Goal: Task Accomplishment & Management: Manage account settings

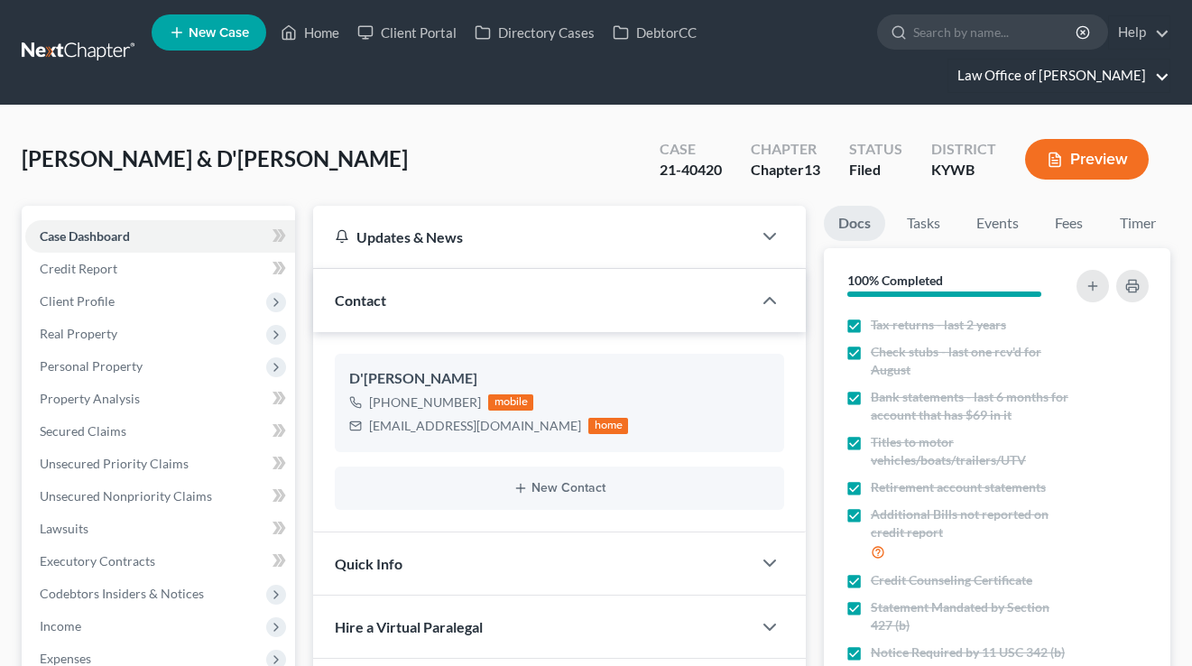
click at [1062, 86] on link "Law Office of [PERSON_NAME]" at bounding box center [1059, 76] width 221 height 32
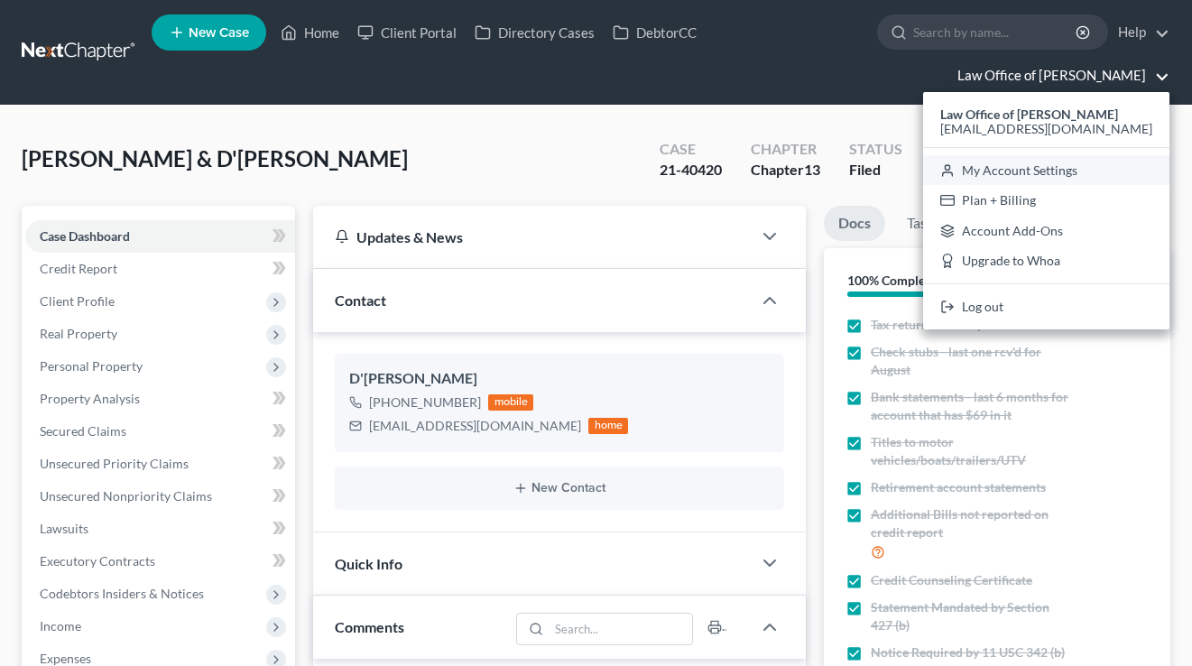
scroll to position [1638, 0]
click at [1059, 175] on link "My Account Settings" at bounding box center [1046, 170] width 246 height 31
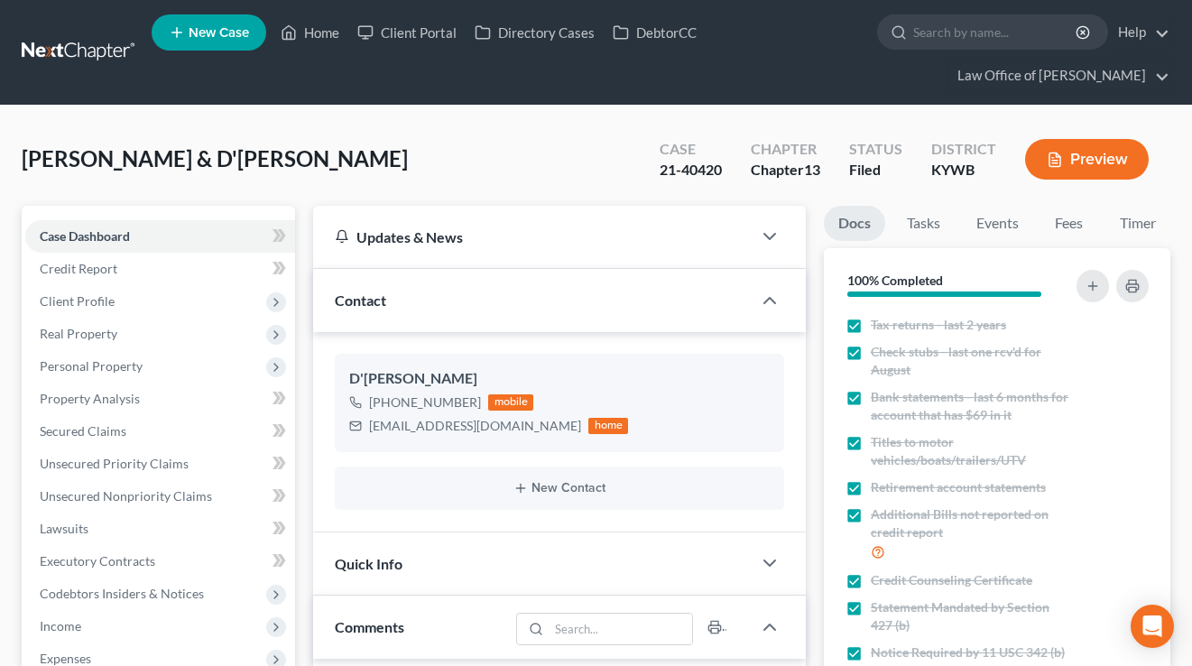
select select "23"
select select "18"
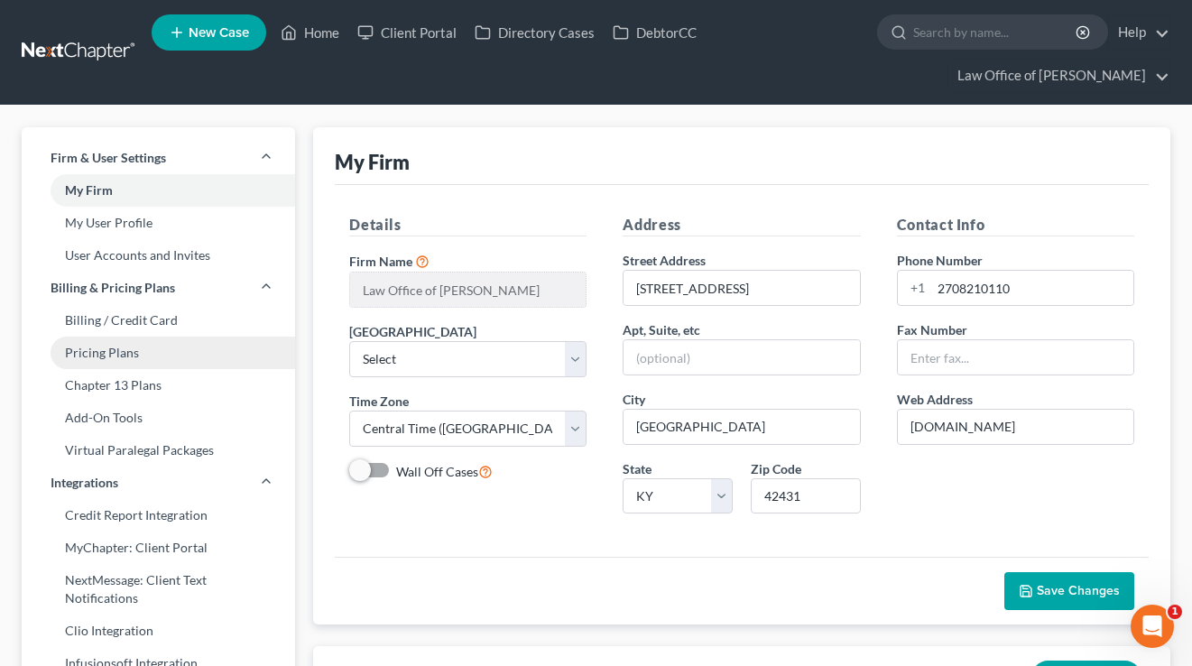
click at [116, 350] on link "Pricing Plans" at bounding box center [158, 353] width 273 height 32
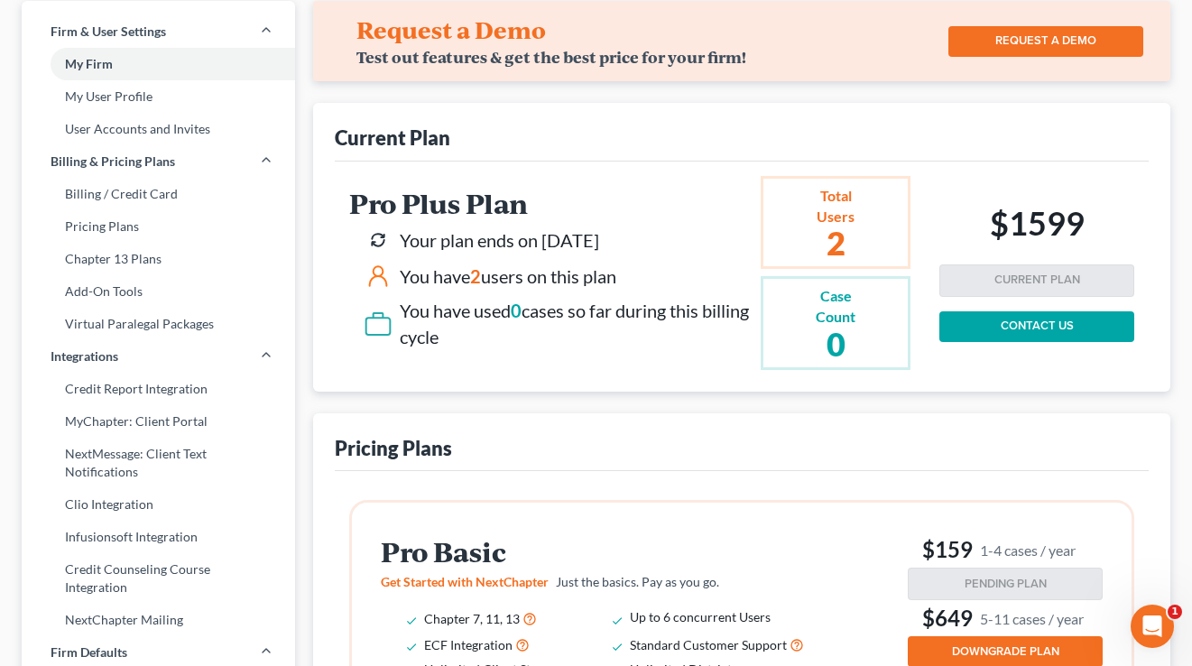
scroll to position [283, 0]
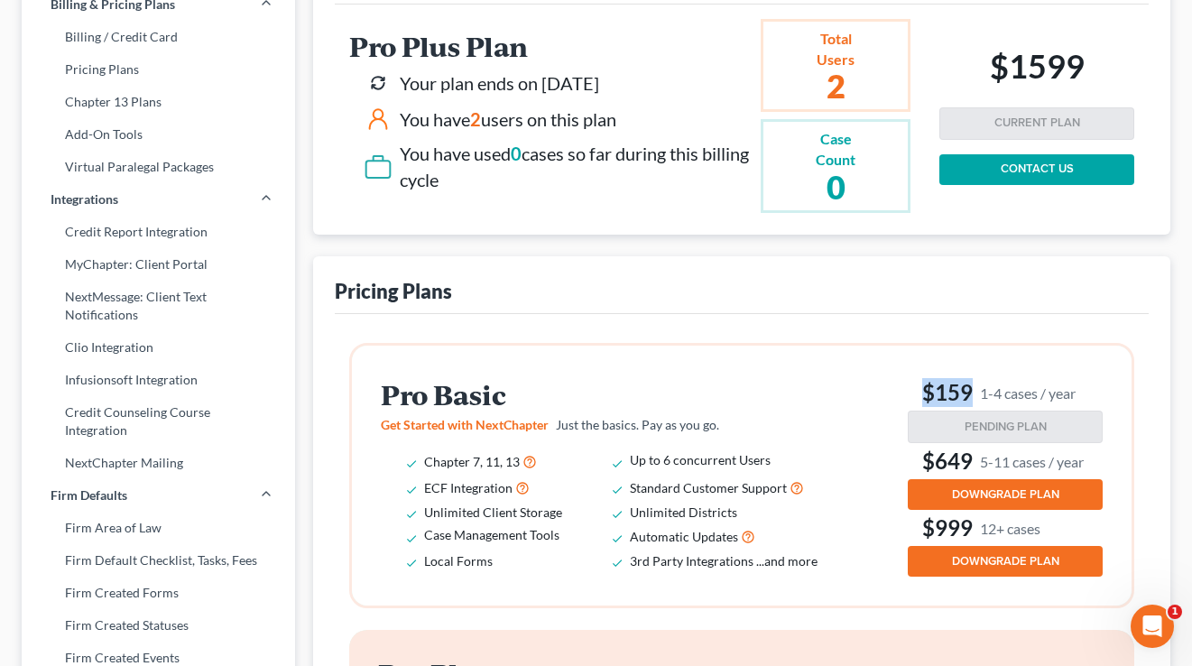
drag, startPoint x: 1067, startPoint y: 390, endPoint x: 918, endPoint y: 385, distance: 149.0
click at [918, 385] on h3 "$159 1-4 cases / year" at bounding box center [1005, 392] width 195 height 29
drag, startPoint x: 1082, startPoint y: 391, endPoint x: 909, endPoint y: 386, distance: 173.3
click at [909, 386] on h3 "$159 1-4 cases / year" at bounding box center [1005, 392] width 195 height 29
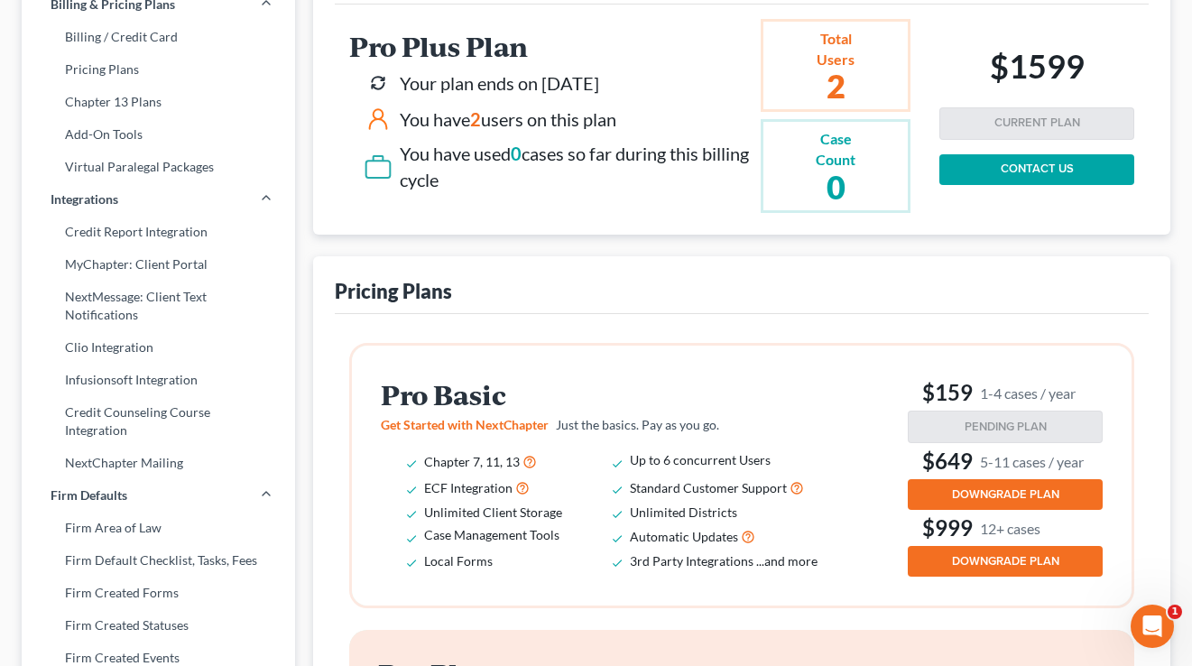
click at [909, 386] on h3 "$159 1-4 cases / year" at bounding box center [1005, 392] width 195 height 29
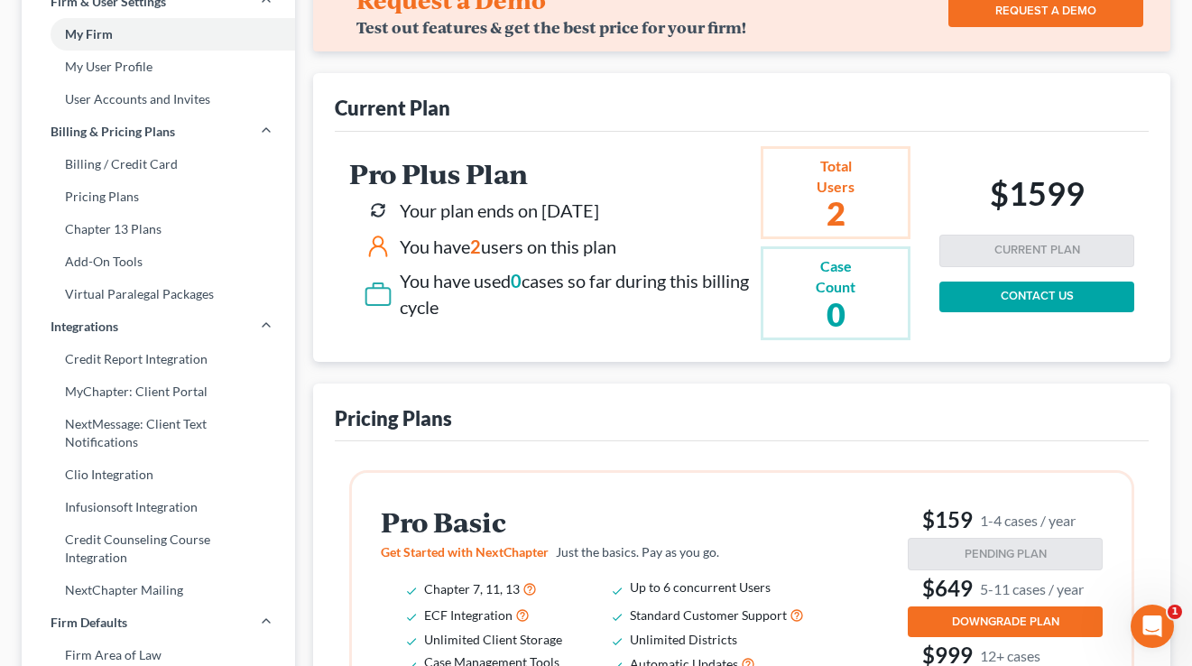
scroll to position [153, 0]
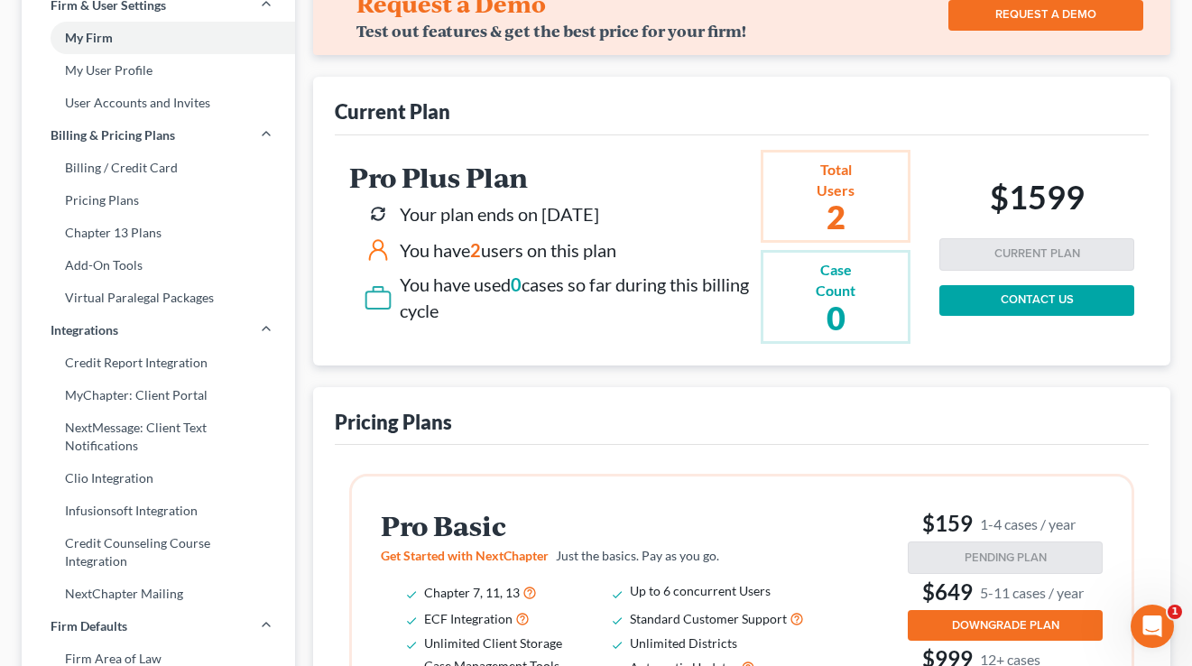
drag, startPoint x: 544, startPoint y: 214, endPoint x: 646, endPoint y: 214, distance: 102.0
click at [646, 214] on div "Your plan ends on [DATE]" at bounding box center [559, 213] width 390 height 29
drag, startPoint x: 1079, startPoint y: 523, endPoint x: 915, endPoint y: 521, distance: 164.3
click at [915, 521] on h3 "$159 1-4 cases / year" at bounding box center [1005, 523] width 195 height 29
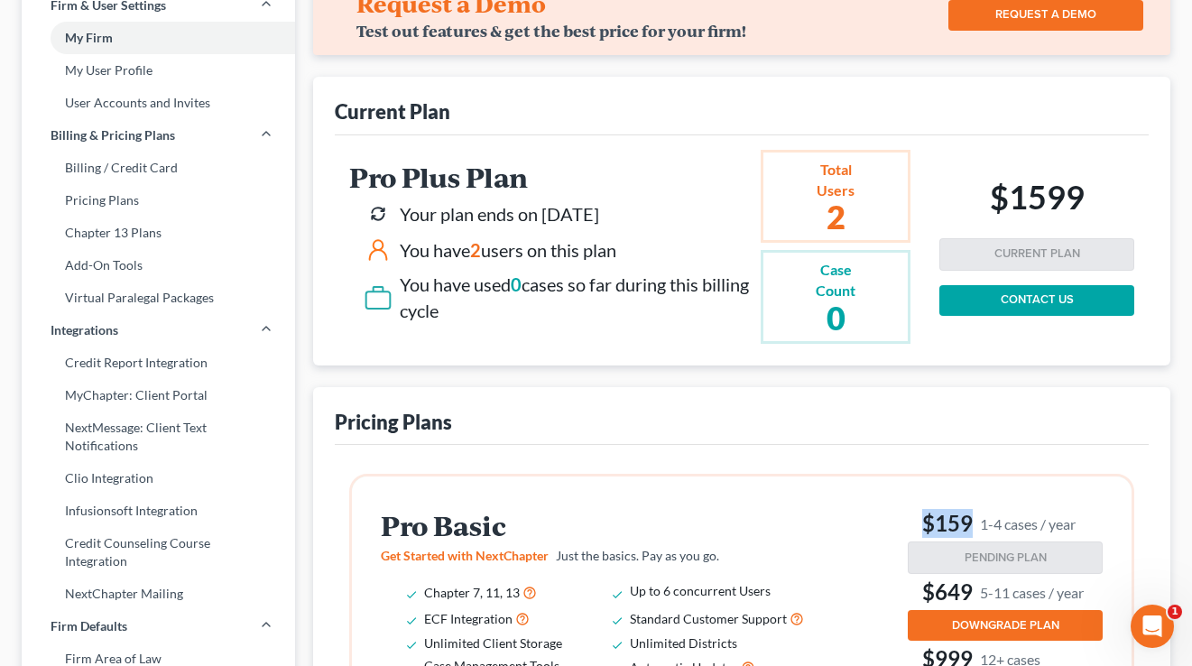
click at [909, 520] on h3 "$159 1-4 cases / year" at bounding box center [1005, 523] width 195 height 29
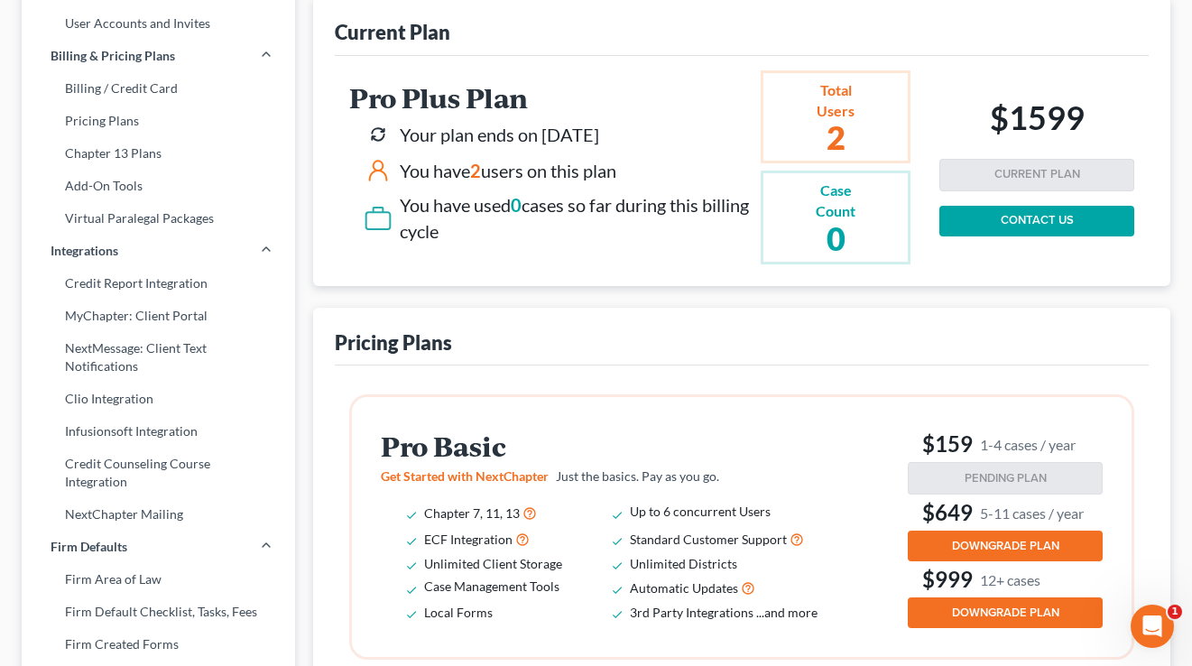
scroll to position [449, 0]
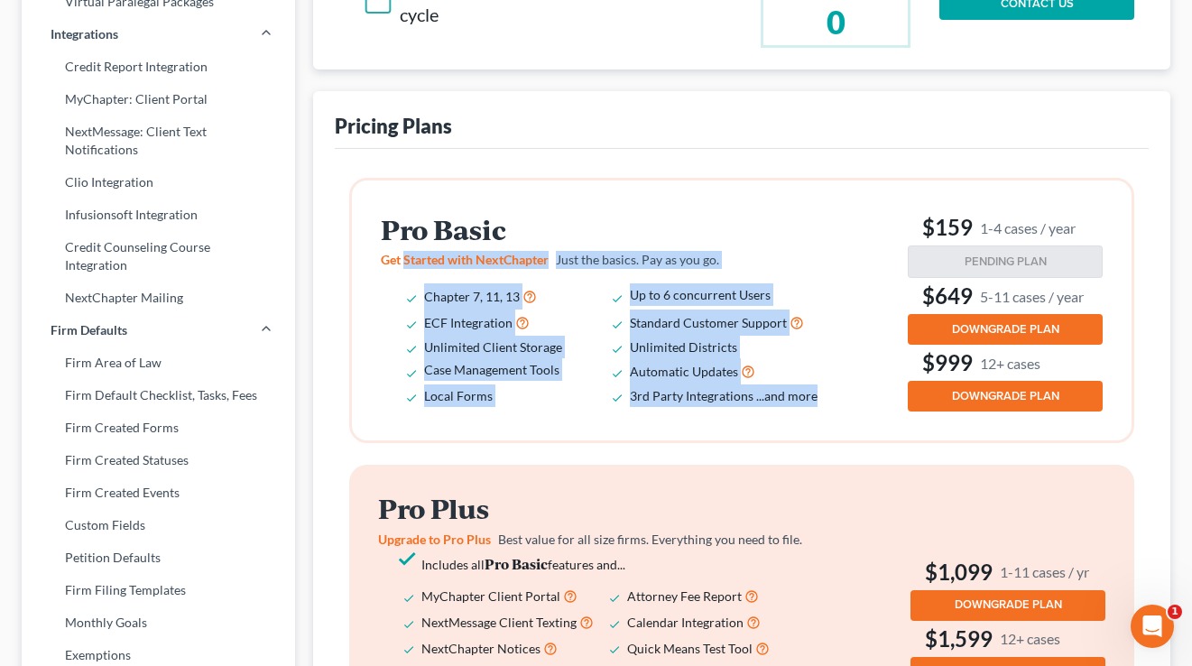
drag, startPoint x: 842, startPoint y: 409, endPoint x: 405, endPoint y: 267, distance: 459.2
click at [405, 268] on div "Pro Basic Get Started with NextChapter Just the basics. Pay as you go. Chapter …" at bounding box center [742, 310] width 722 height 202
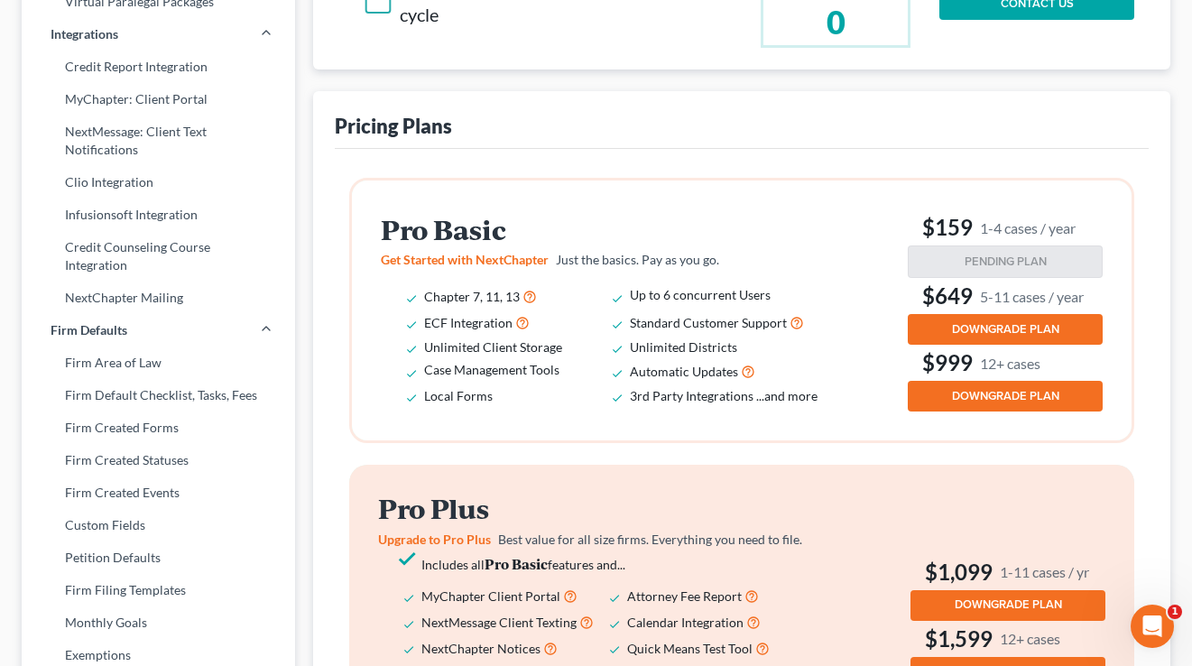
click at [662, 201] on div "Pro Basic Get Started with NextChapter Just the basics. Pay as you go. Chapter …" at bounding box center [742, 311] width 780 height 260
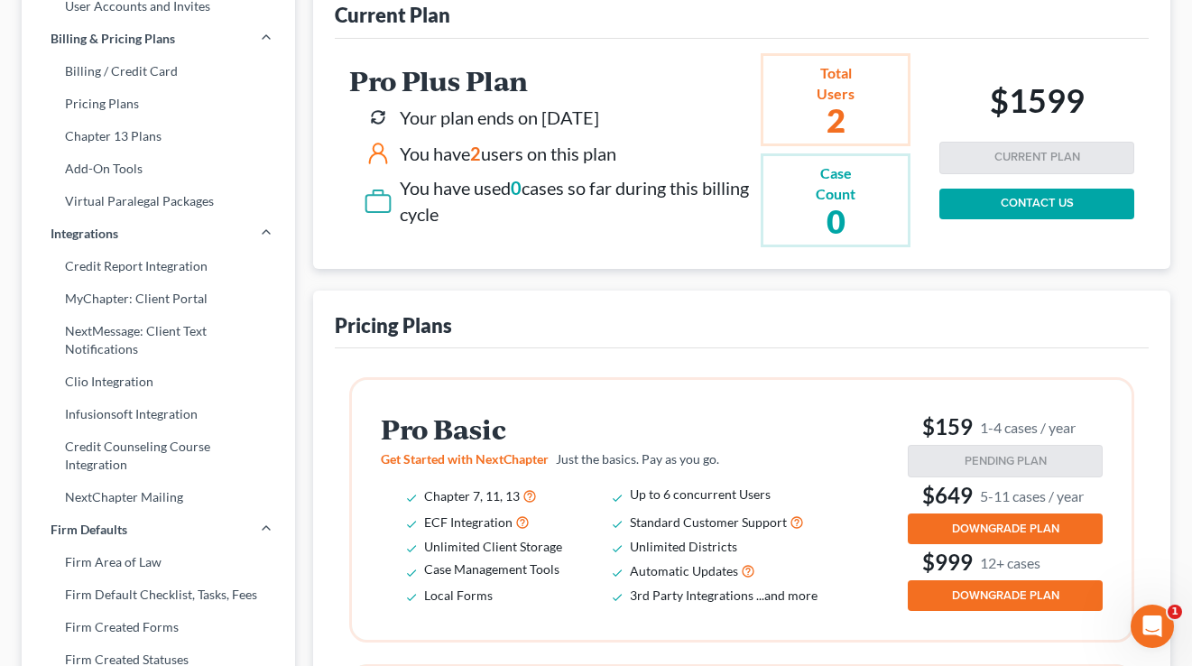
scroll to position [291, 0]
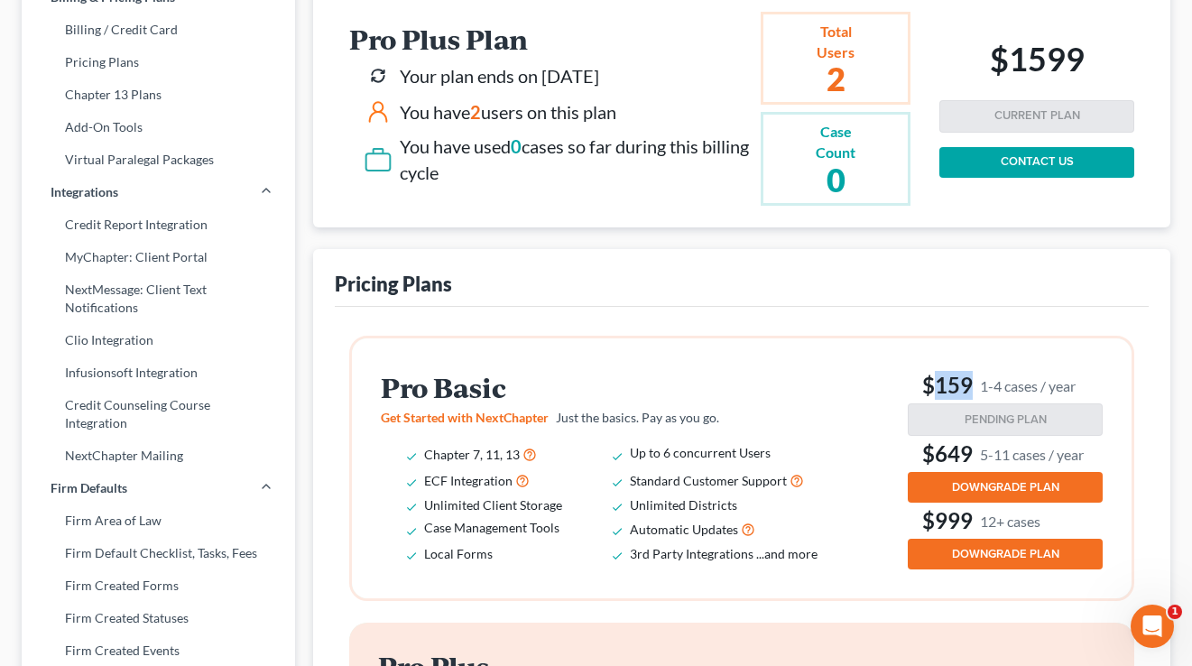
drag, startPoint x: 1089, startPoint y: 382, endPoint x: 936, endPoint y: 382, distance: 153.4
click at [937, 382] on h3 "$159 1-4 cases / year" at bounding box center [1005, 385] width 195 height 29
click at [936, 382] on h3 "$159 1-4 cases / year" at bounding box center [1005, 385] width 195 height 29
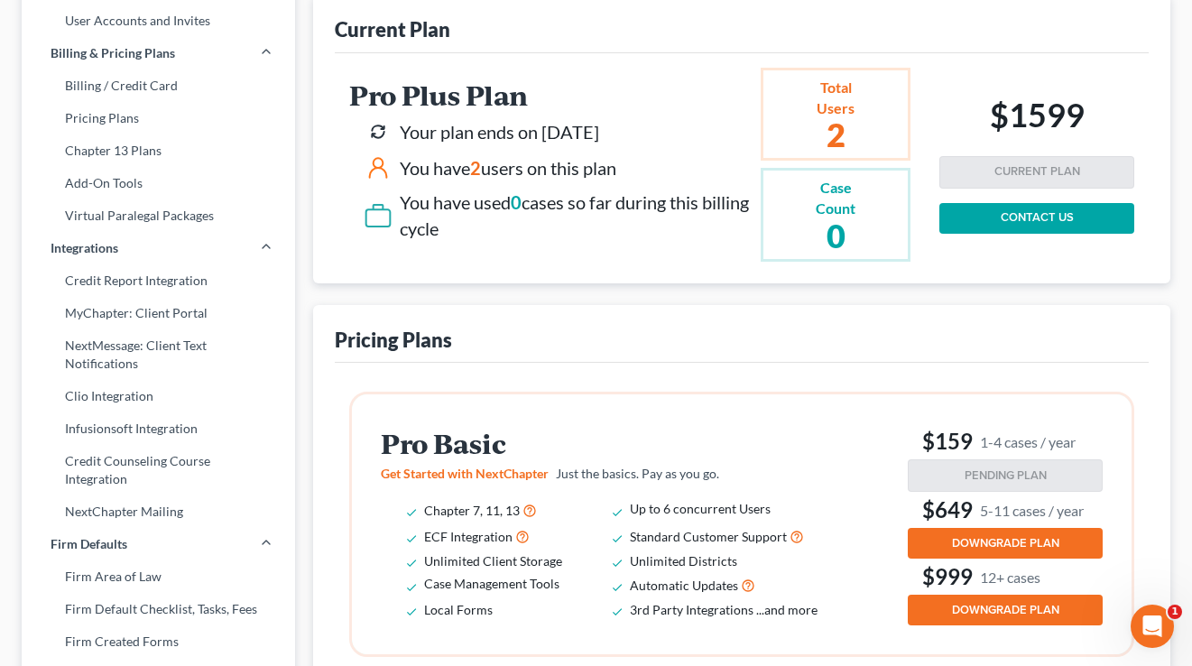
scroll to position [243, 0]
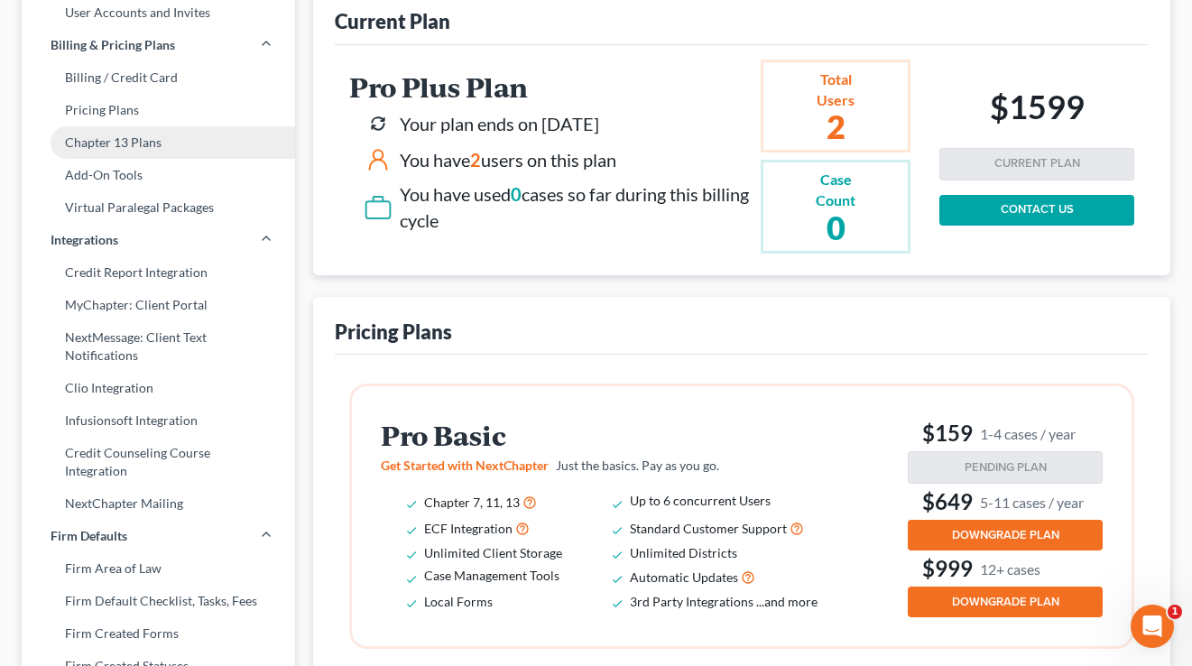
click at [101, 151] on link "Chapter 13 Plans" at bounding box center [158, 142] width 273 height 32
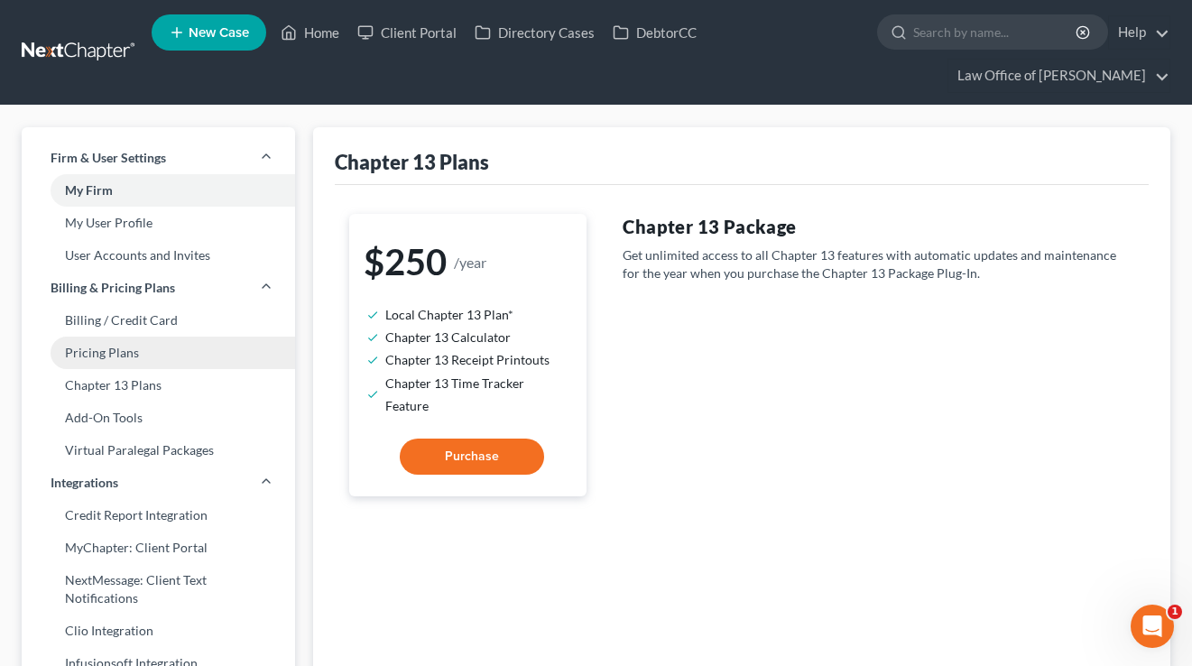
click at [112, 365] on link "Pricing Plans" at bounding box center [158, 353] width 273 height 32
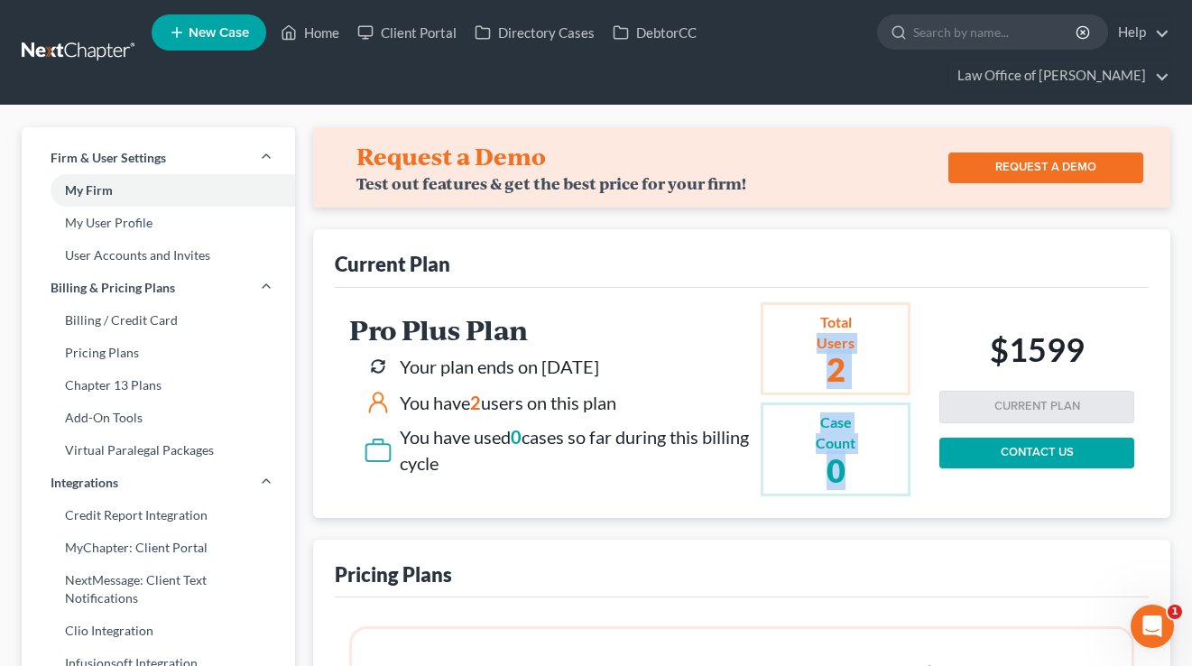
drag, startPoint x: 873, startPoint y: 482, endPoint x: 783, endPoint y: 338, distance: 169.0
click at [783, 338] on div "Total Users 2 Case Count 0" at bounding box center [850, 399] width 179 height 194
click at [783, 338] on div "Total Users 2" at bounding box center [836, 349] width 150 height 94
drag, startPoint x: 884, startPoint y: 481, endPoint x: 806, endPoint y: 341, distance: 160.4
click at [806, 341] on div "Total Users 2 Case Count 0" at bounding box center [850, 399] width 179 height 194
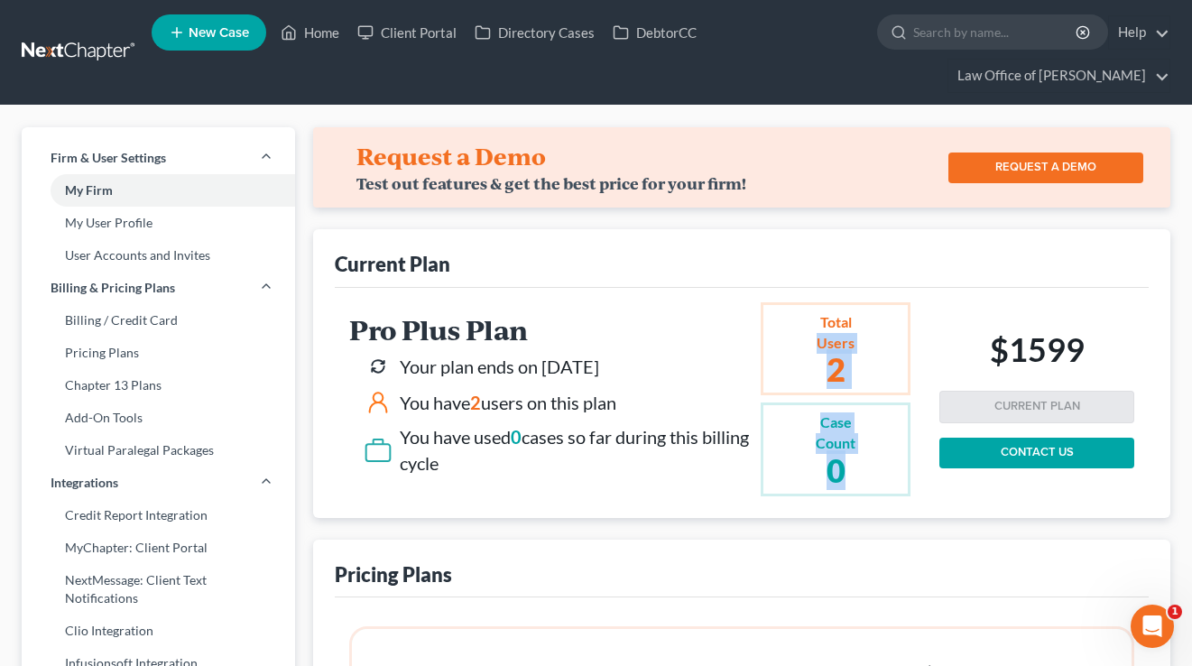
click at [806, 341] on div "Total Users 2" at bounding box center [836, 349] width 150 height 94
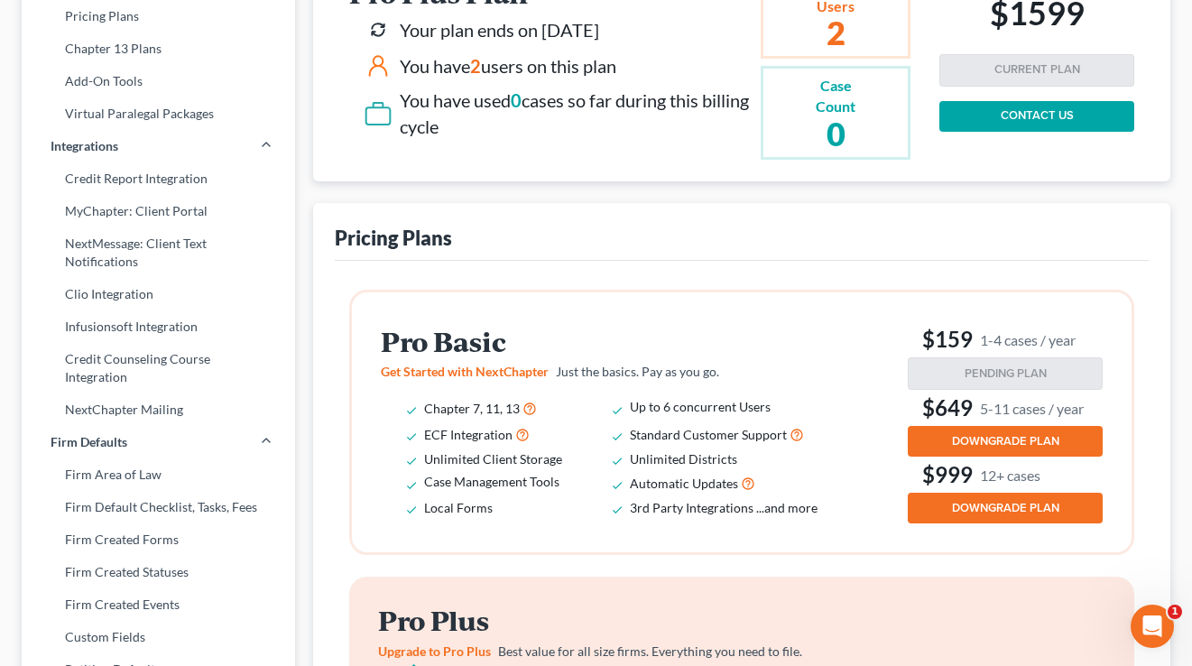
scroll to position [338, 0]
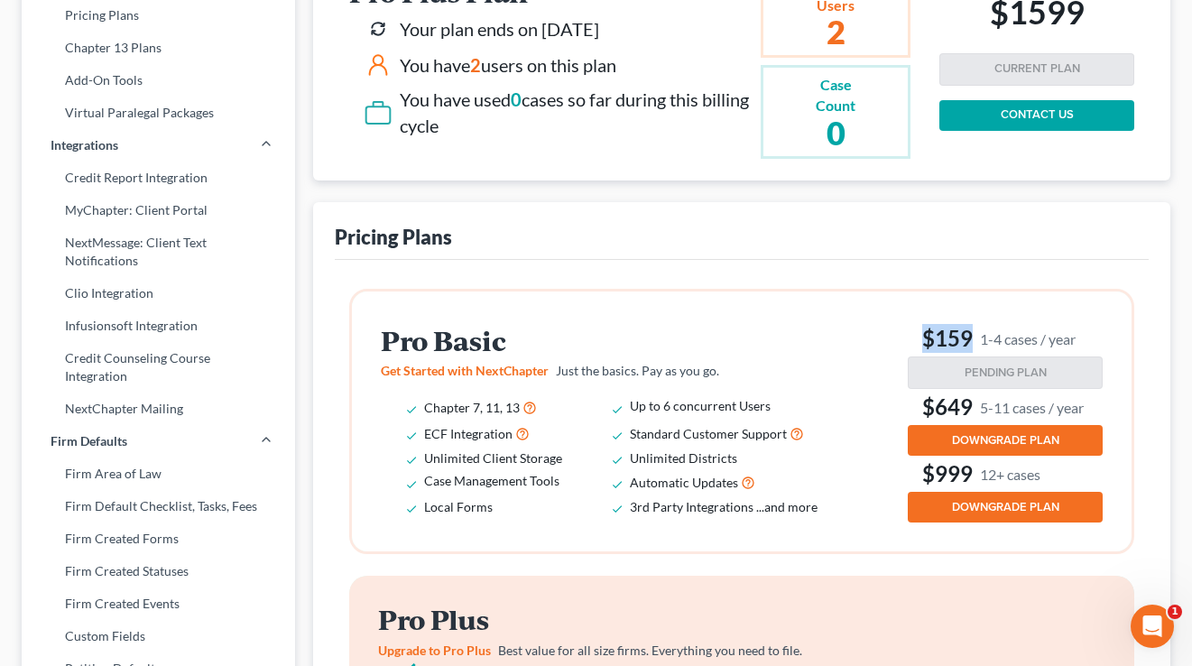
drag, startPoint x: 1080, startPoint y: 339, endPoint x: 910, endPoint y: 337, distance: 170.6
click at [910, 337] on h3 "$159 1-4 cases / year" at bounding box center [1005, 338] width 195 height 29
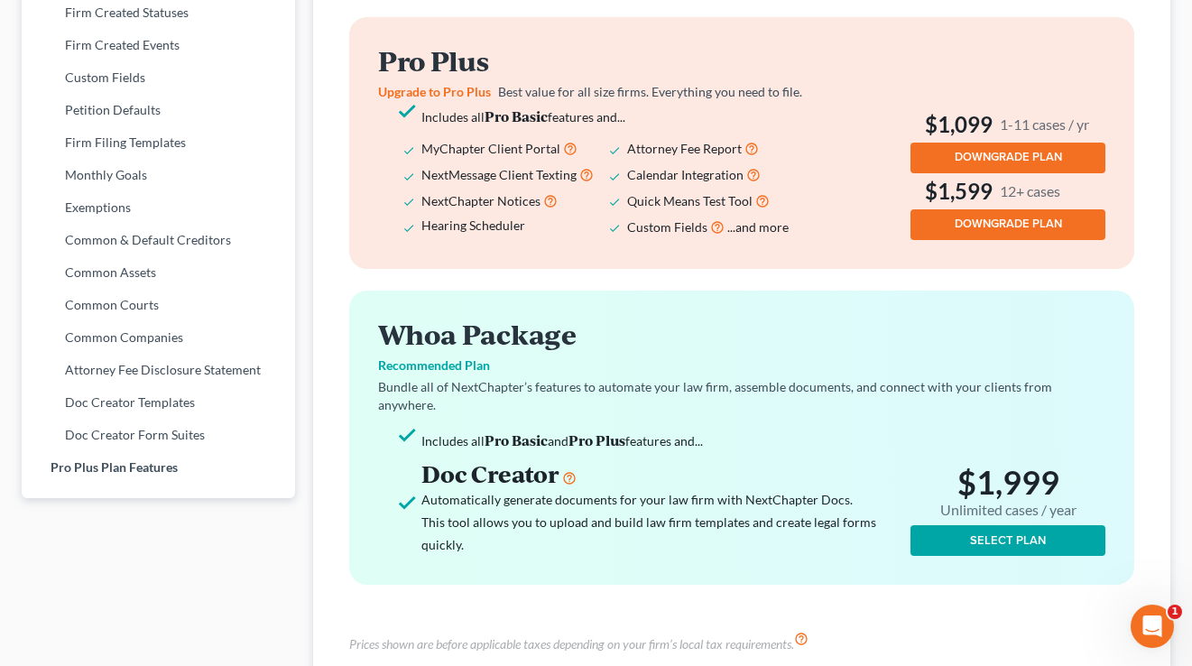
scroll to position [1179, 0]
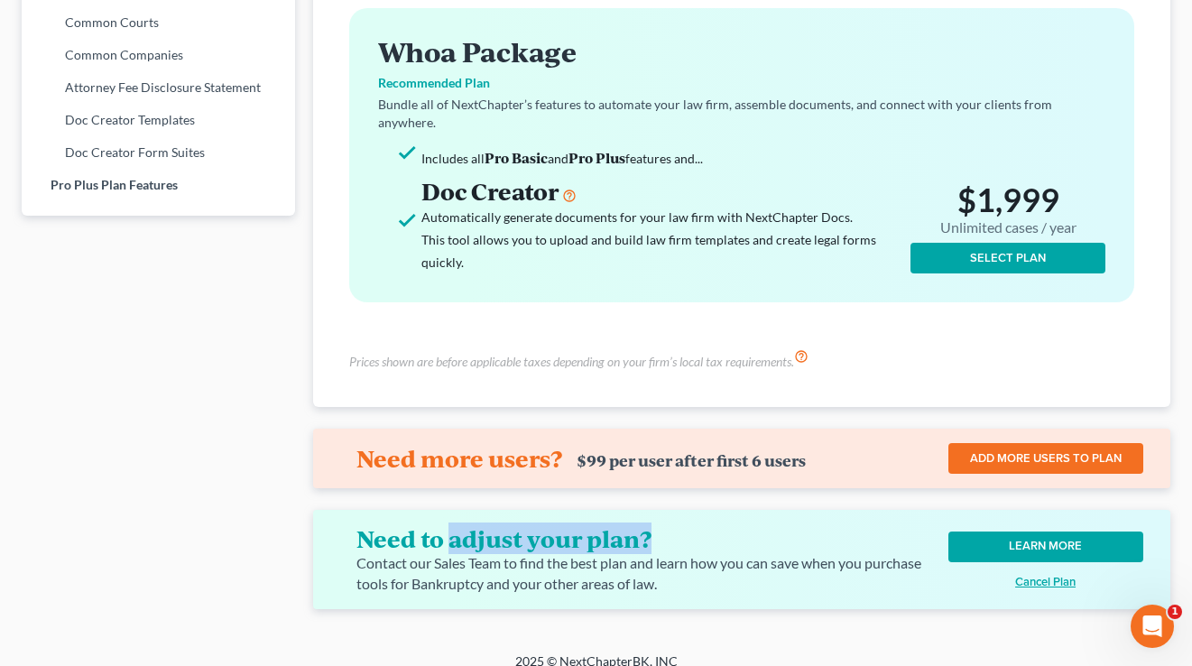
drag, startPoint x: 665, startPoint y: 517, endPoint x: 449, endPoint y: 518, distance: 215.7
click at [449, 524] on h4 "Need to adjust your plan?" at bounding box center [635, 538] width 559 height 29
click at [660, 429] on div "Need more users? $99 per user after first 6 users ADD MORE USERS TO PLAN" at bounding box center [741, 459] width 857 height 60
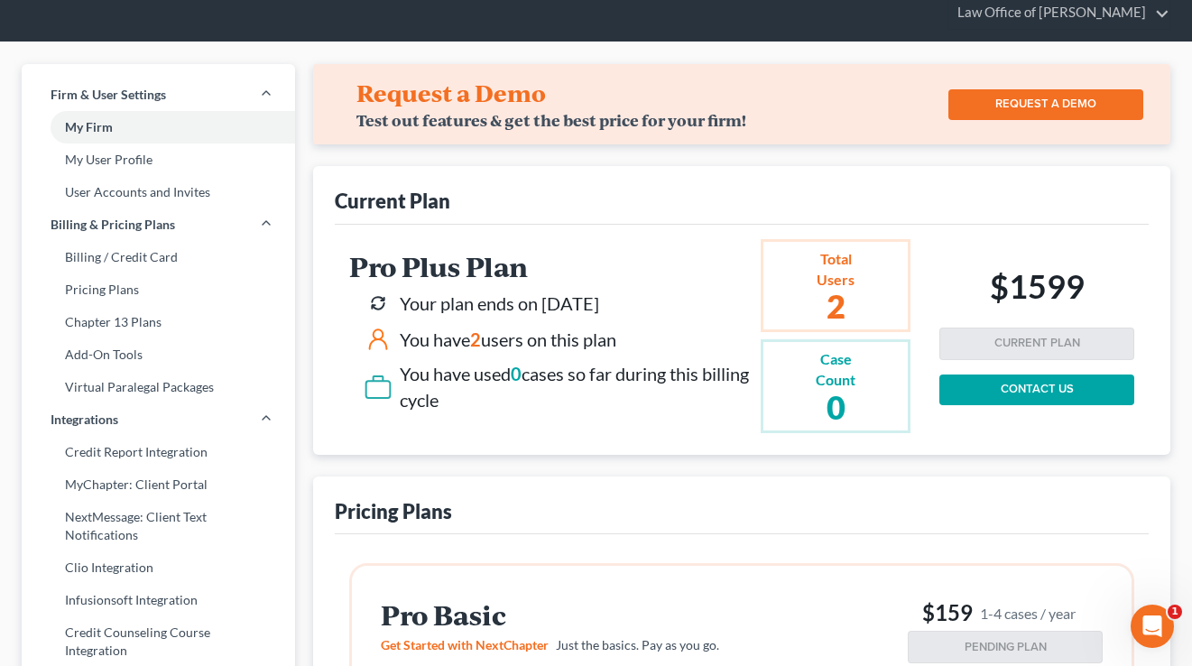
scroll to position [0, 0]
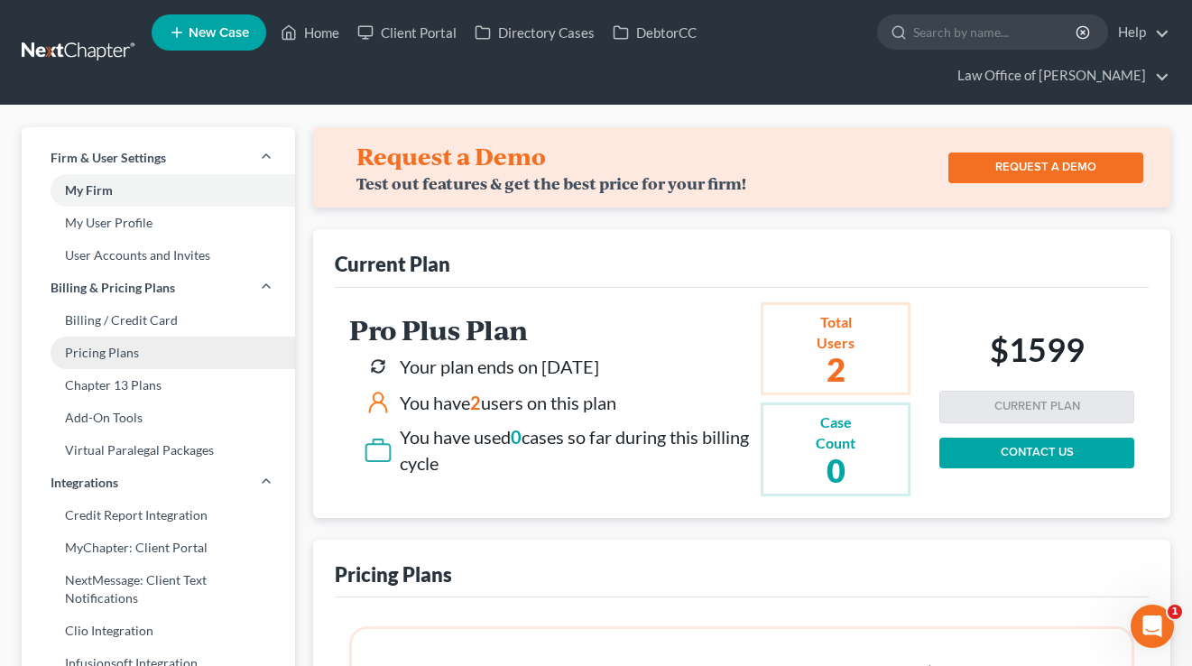
click at [82, 346] on link "Pricing Plans" at bounding box center [158, 353] width 273 height 32
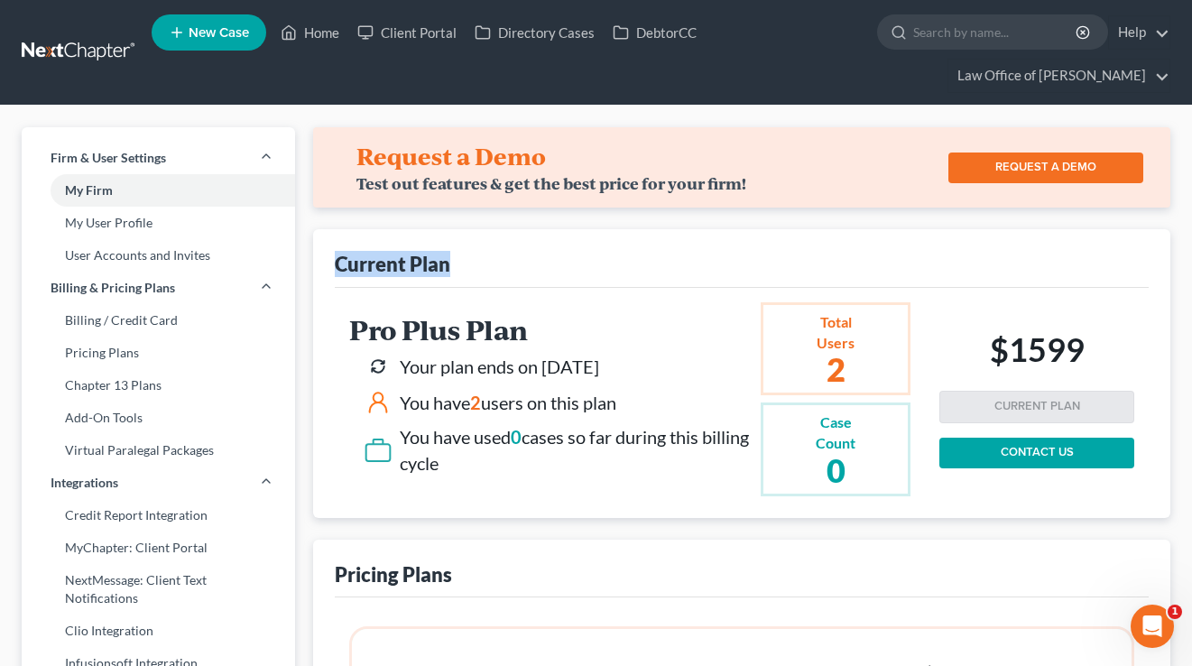
drag, startPoint x: 500, startPoint y: 262, endPoint x: 331, endPoint y: 260, distance: 168.8
click at [331, 260] on div "Current Plan Pro Plus Plan Your plan ends on [DATE] You have 2 users on this pl…" at bounding box center [741, 373] width 857 height 289
click at [510, 315] on h2 "Pro Plus Plan" at bounding box center [551, 330] width 404 height 30
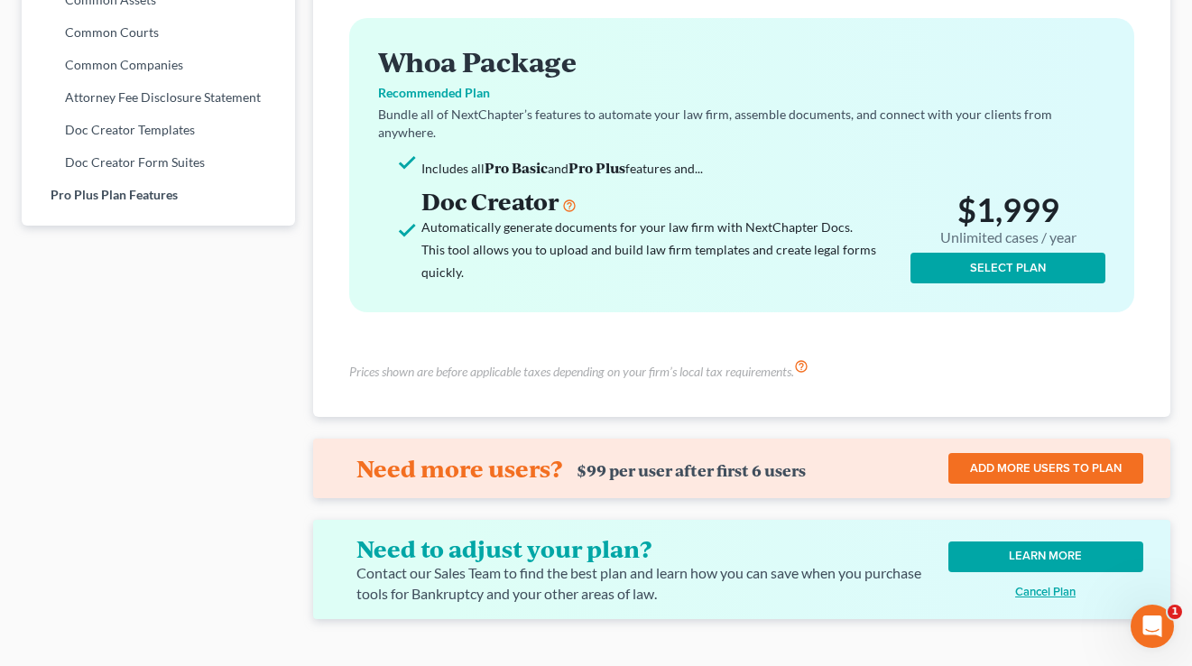
scroll to position [1179, 0]
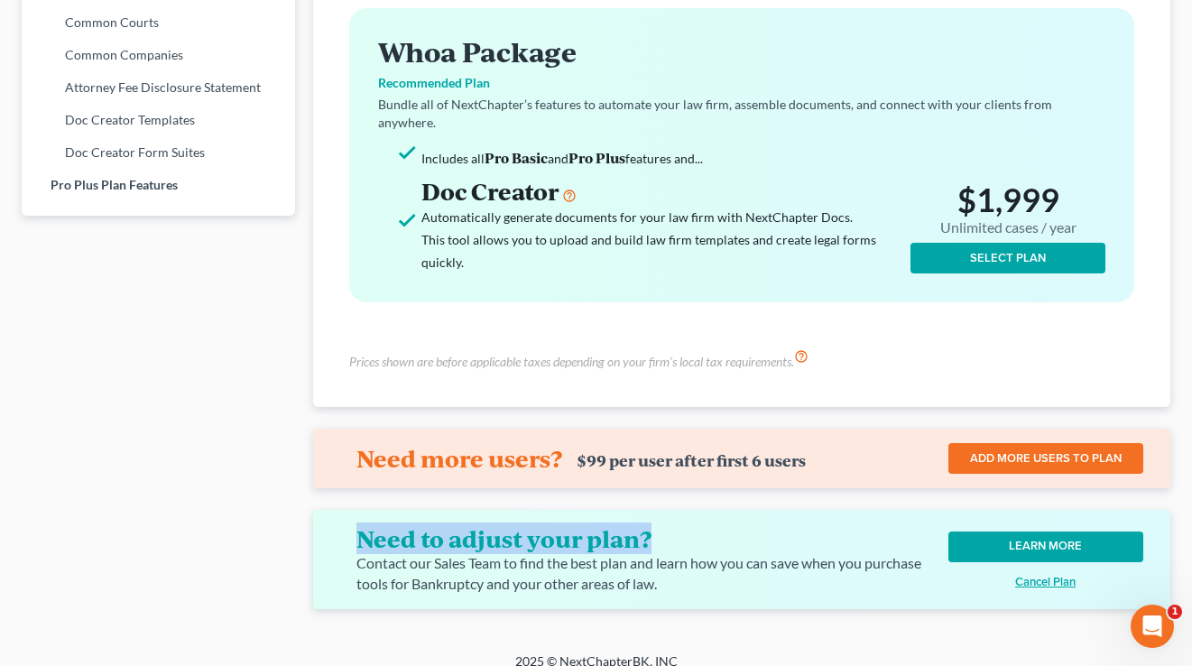
drag, startPoint x: 684, startPoint y: 518, endPoint x: 359, endPoint y: 520, distance: 324.9
click at [359, 524] on h4 "Need to adjust your plan?" at bounding box center [635, 538] width 559 height 29
drag, startPoint x: 1095, startPoint y: 561, endPoint x: 1004, endPoint y: 562, distance: 91.2
click at [1004, 577] on button "Cancel Plan" at bounding box center [1046, 583] width 195 height 12
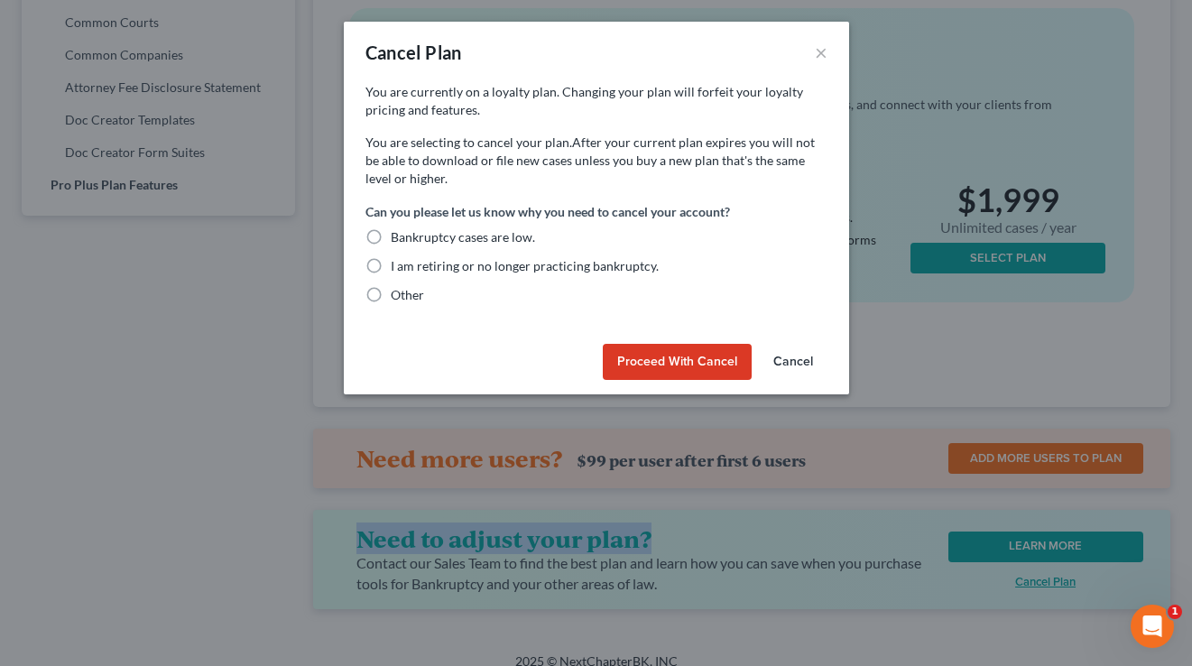
click at [787, 372] on button "Cancel" at bounding box center [793, 362] width 69 height 36
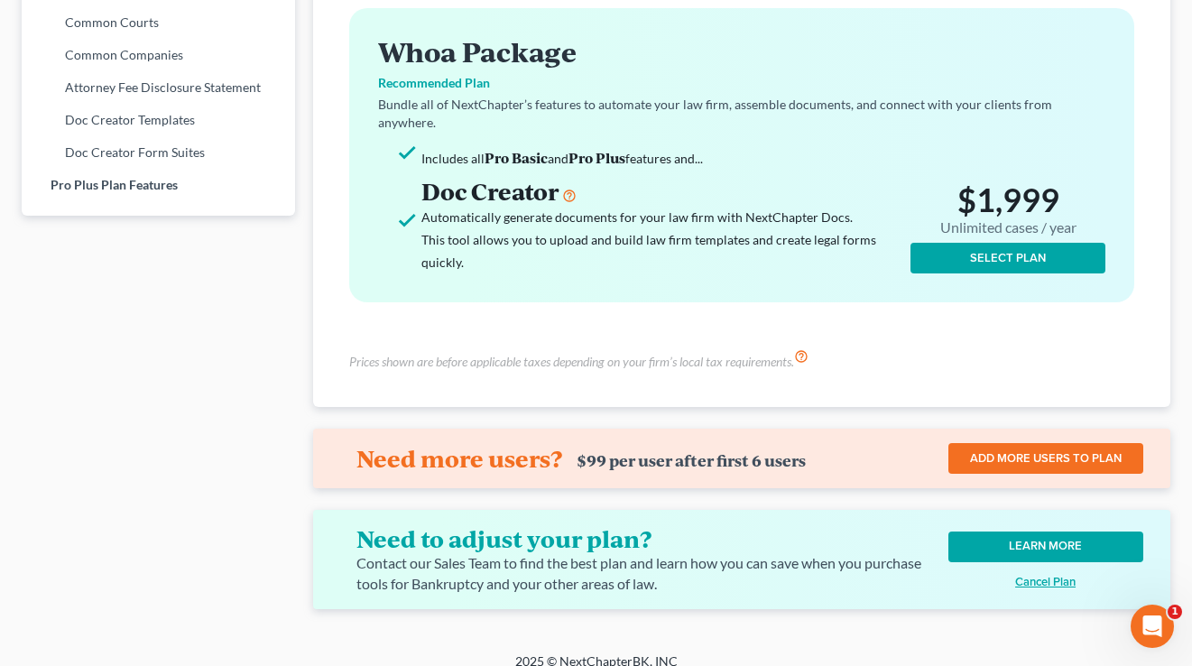
click at [752, 562] on div "Contact our Sales Team to find the best plan and learn how you can save when yo…" at bounding box center [642, 574] width 573 height 42
click at [1053, 575] on u "Cancel Plan" at bounding box center [1045, 582] width 60 height 14
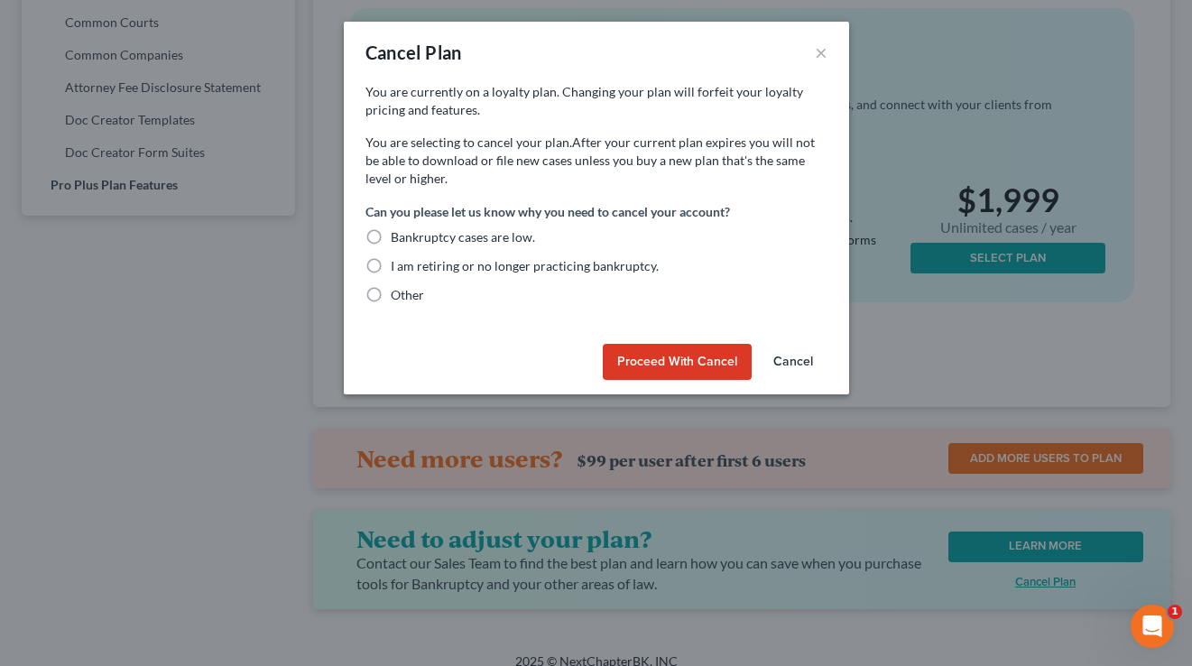
click at [391, 262] on label "I am retiring or no longer practicing bankruptcy." at bounding box center [525, 266] width 268 height 18
click at [398, 262] on input "I am retiring or no longer practicing bankruptcy." at bounding box center [404, 263] width 12 height 12
radio input "true"
click at [688, 363] on button "Proceed with Cancel" at bounding box center [677, 362] width 149 height 36
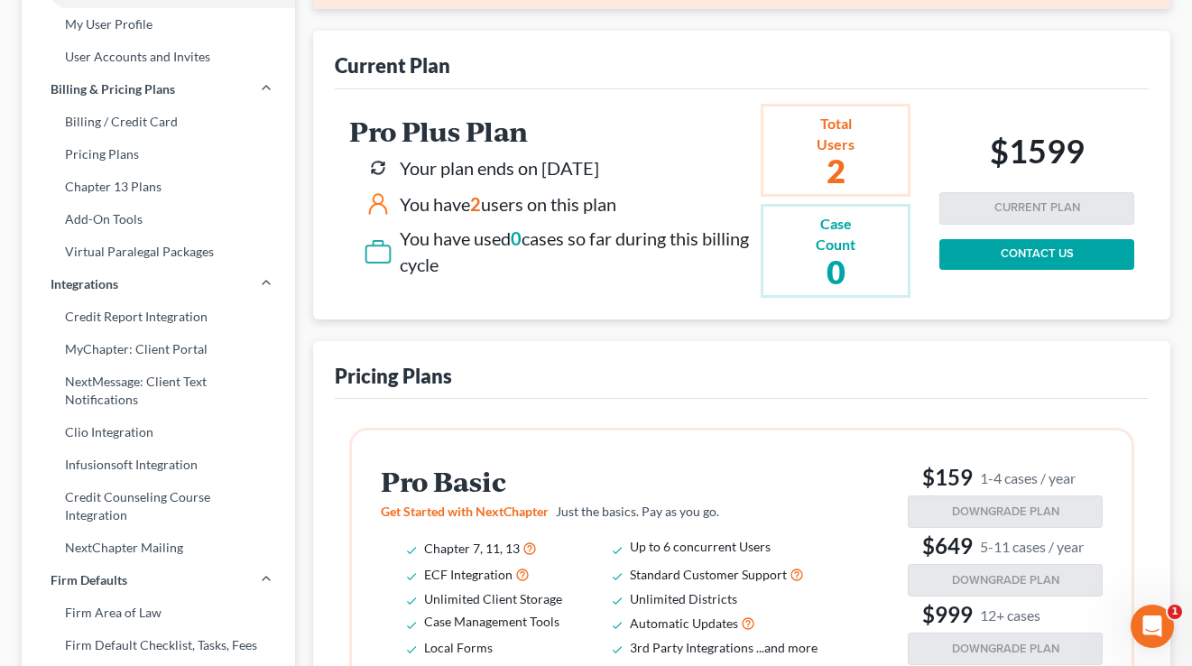
scroll to position [0, 0]
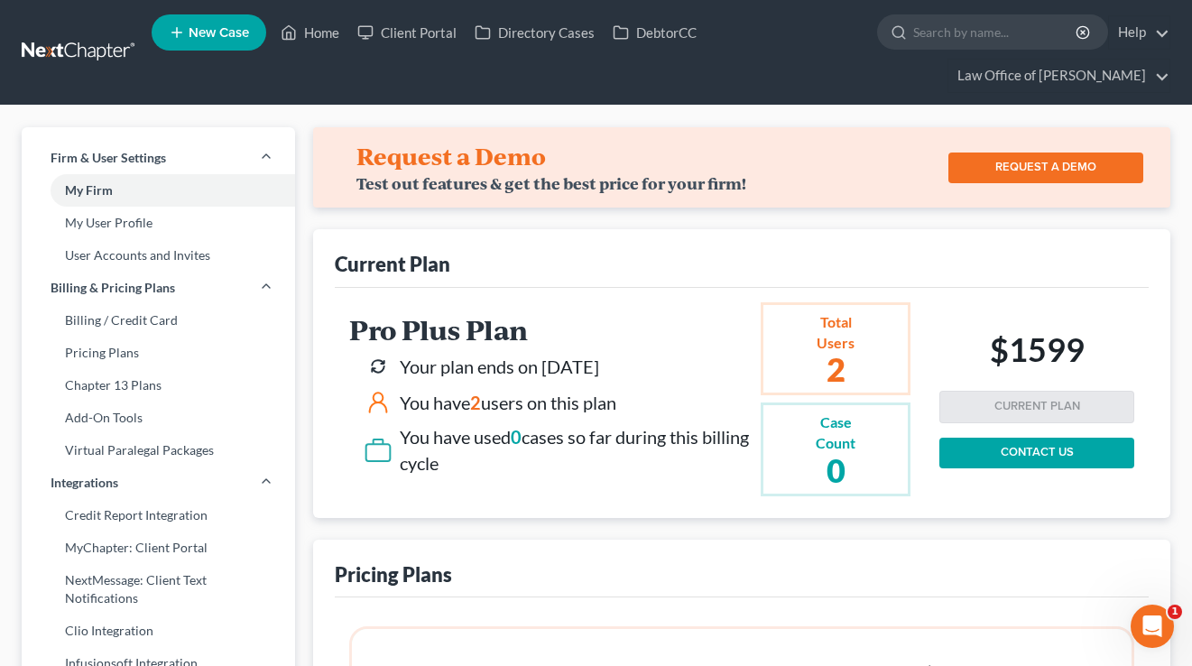
drag, startPoint x: 672, startPoint y: 375, endPoint x: 326, endPoint y: 359, distance: 346.9
click at [326, 359] on div "Current Plan Pro Plus Plan Your plan ends on [DATE] You have 2 users on this pl…" at bounding box center [741, 373] width 857 height 289
click at [650, 374] on div "Your plan ends on [DATE]" at bounding box center [559, 366] width 390 height 29
drag, startPoint x: 659, startPoint y: 368, endPoint x: 403, endPoint y: 362, distance: 255.5
click at [399, 363] on div "Your plan ends on [DATE]" at bounding box center [559, 366] width 390 height 29
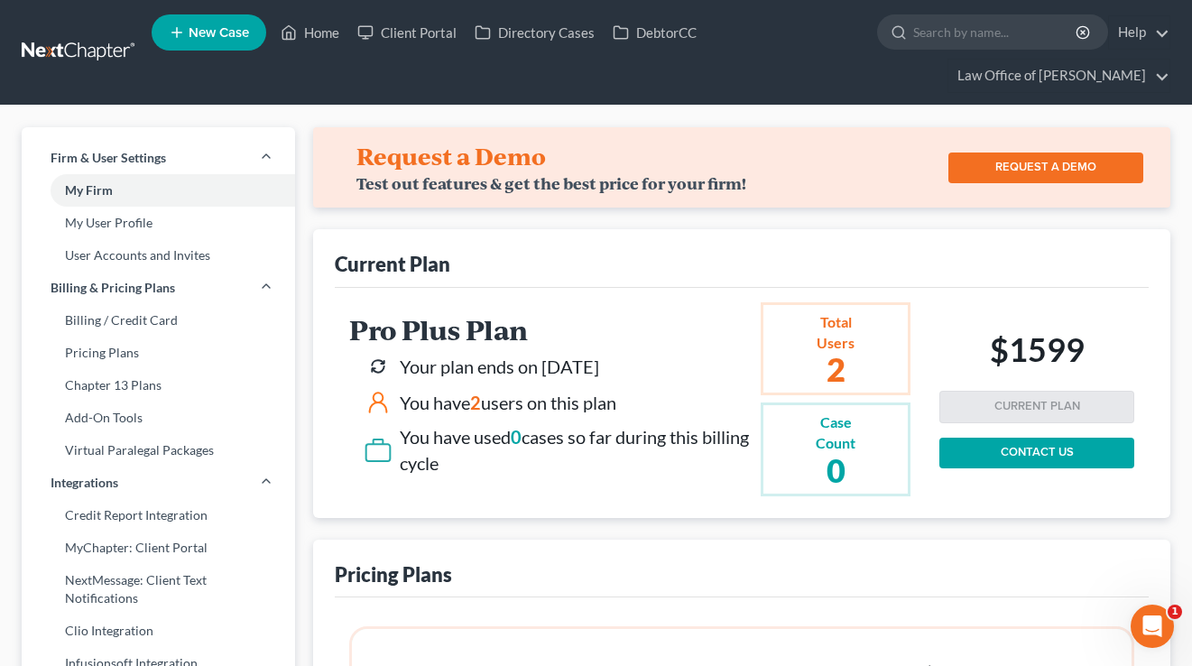
click at [599, 369] on div "Your plan ends on [DATE]" at bounding box center [499, 367] width 199 height 26
drag, startPoint x: 677, startPoint y: 370, endPoint x: 539, endPoint y: 367, distance: 138.1
click at [539, 367] on div "Your plan ends on [DATE]" at bounding box center [559, 366] width 390 height 29
click at [677, 366] on div "Your plan ends on [DATE]" at bounding box center [559, 366] width 390 height 29
drag, startPoint x: 658, startPoint y: 369, endPoint x: 545, endPoint y: 367, distance: 112.8
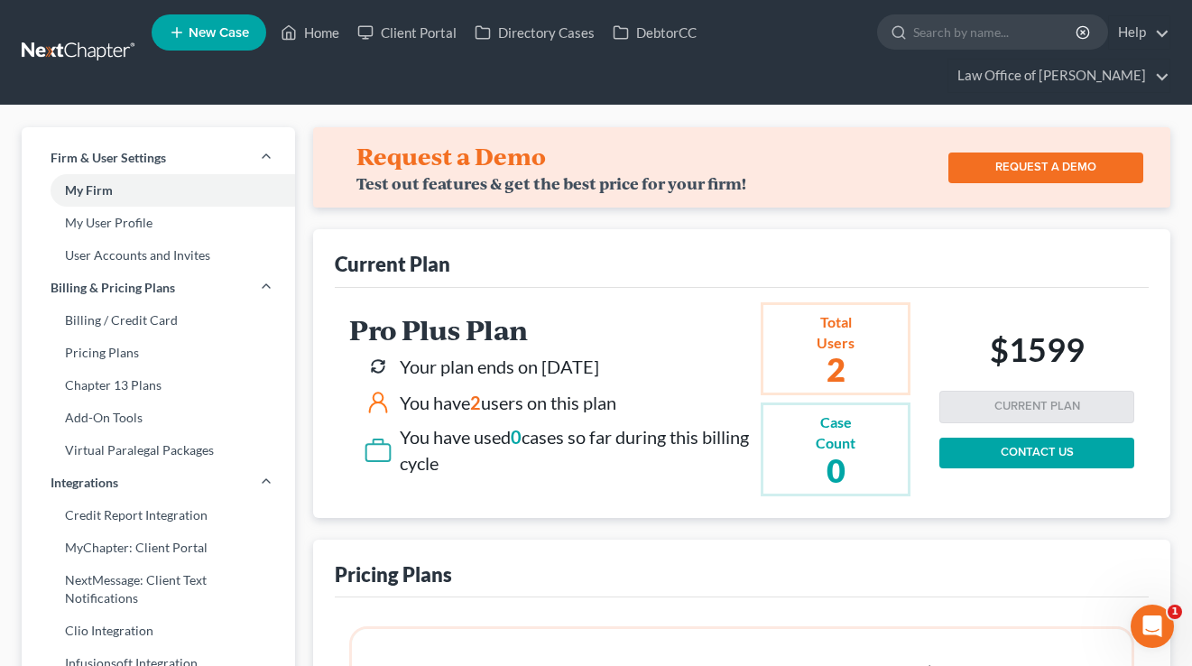
click at [545, 367] on div "Your plan ends on [DATE]" at bounding box center [559, 366] width 390 height 29
click at [545, 367] on div "Your plan ends on [DATE]" at bounding box center [499, 367] width 199 height 26
click at [1087, 69] on link "Law Office of [PERSON_NAME]" at bounding box center [1059, 76] width 221 height 32
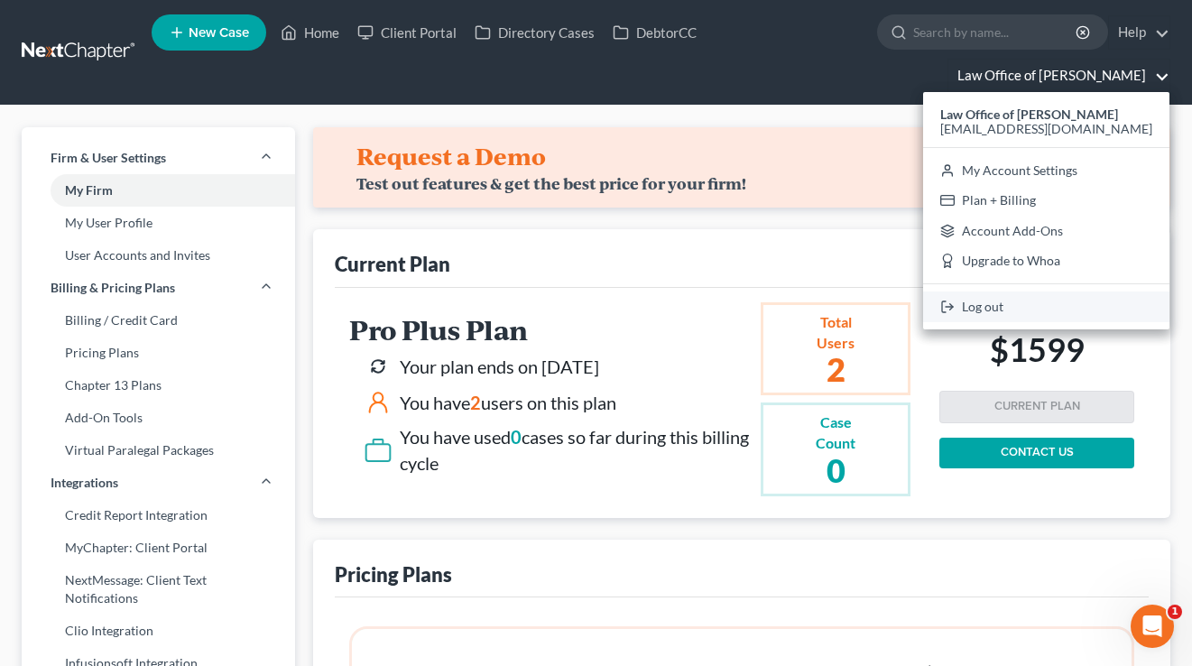
click at [1064, 314] on link "Log out" at bounding box center [1046, 307] width 246 height 31
